Goal: Find specific page/section: Find specific page/section

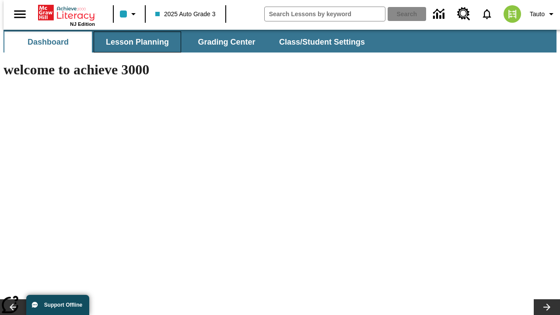
click at [134, 42] on button "Lesson Planning" at bounding box center [137, 41] width 87 height 21
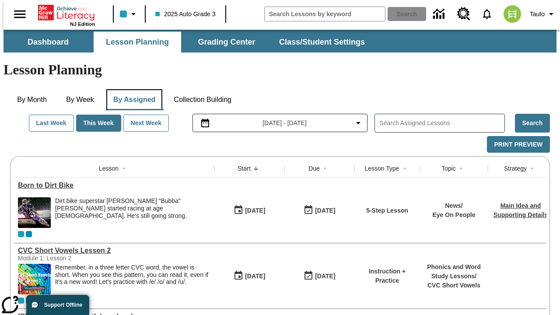
click at [132, 89] on button "By Assigned" at bounding box center [134, 99] width 56 height 21
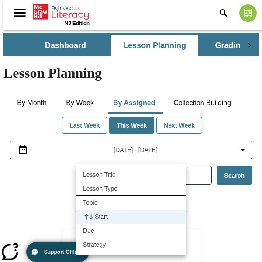
click at [131, 203] on li "Topic" at bounding box center [131, 203] width 110 height 14
